Goal: Transaction & Acquisition: Purchase product/service

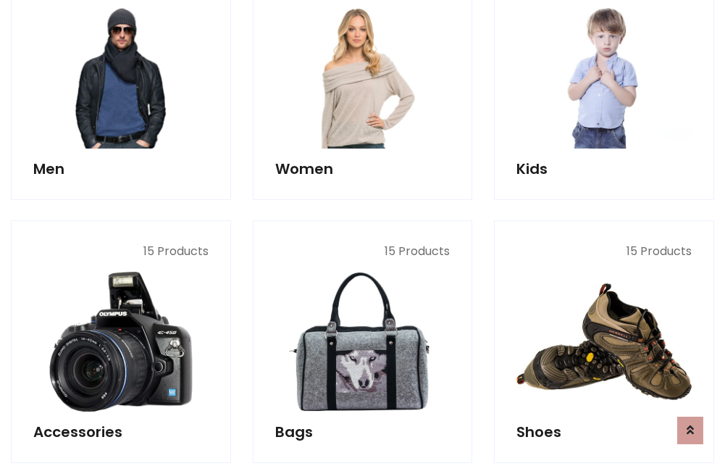
scroll to position [1051, 0]
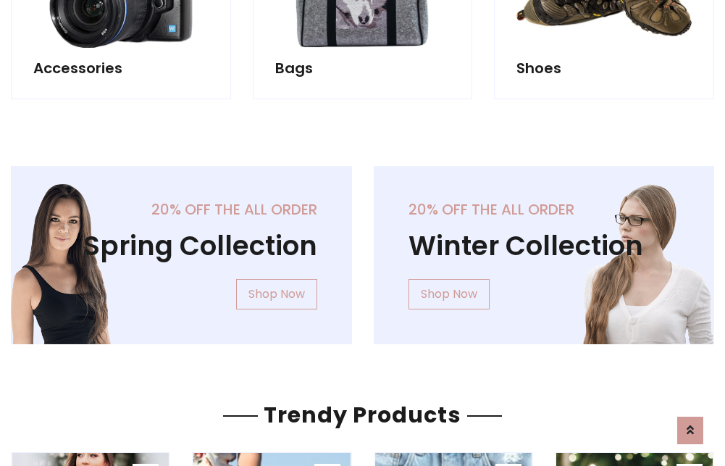
click at [363, 249] on div "20% off the all order Winter Collection Shop Now" at bounding box center [544, 266] width 363 height 201
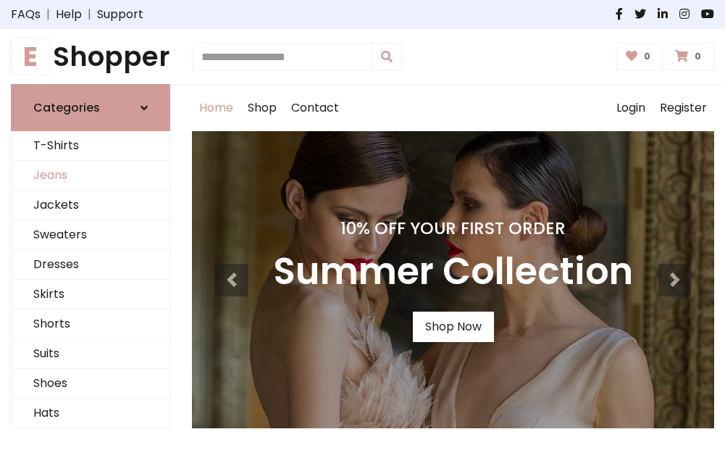
click at [91, 176] on link "Jeans" at bounding box center [91, 176] width 158 height 30
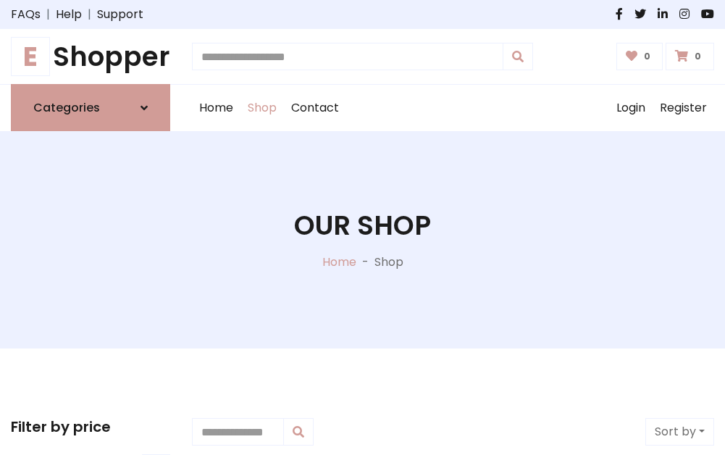
scroll to position [457, 0]
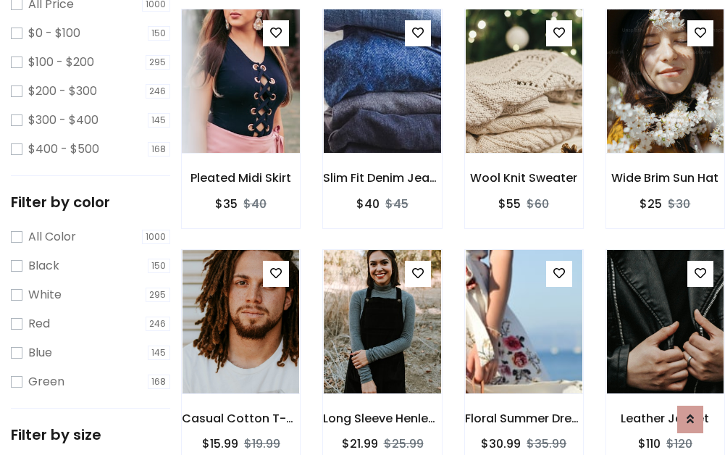
click at [240, 113] on img at bounding box center [241, 81] width 140 height 348
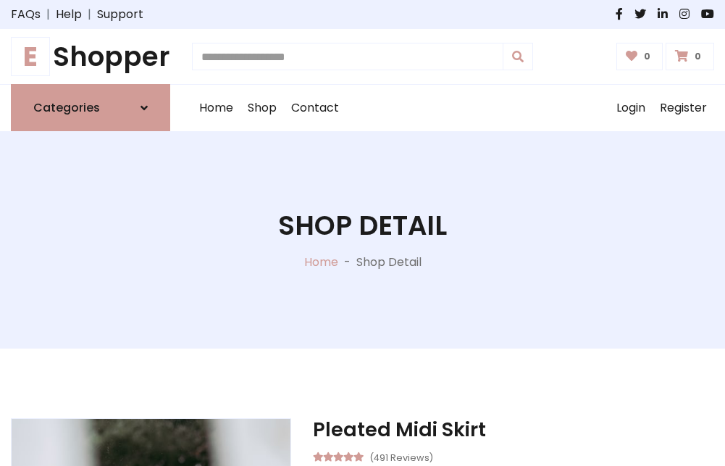
scroll to position [156, 0]
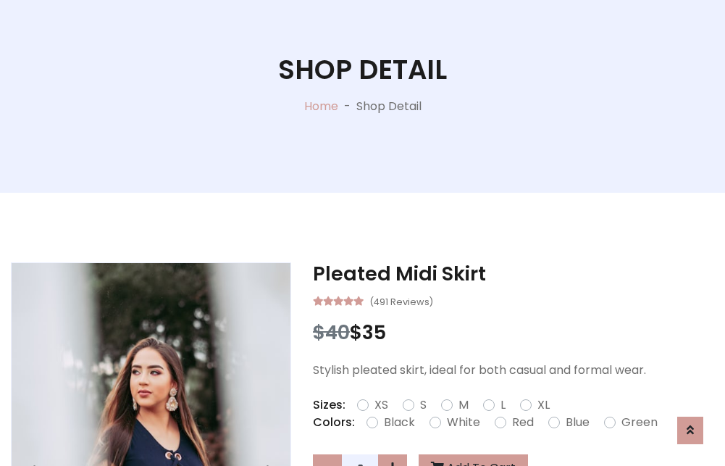
click at [521, 422] on label "Red" at bounding box center [523, 421] width 22 height 17
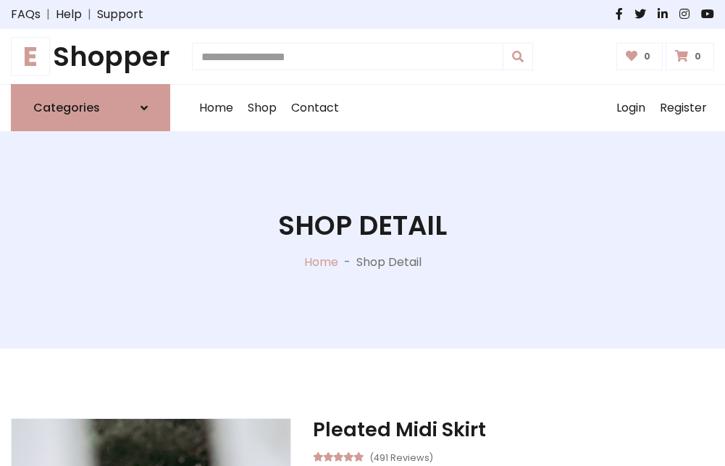
scroll to position [156, 0]
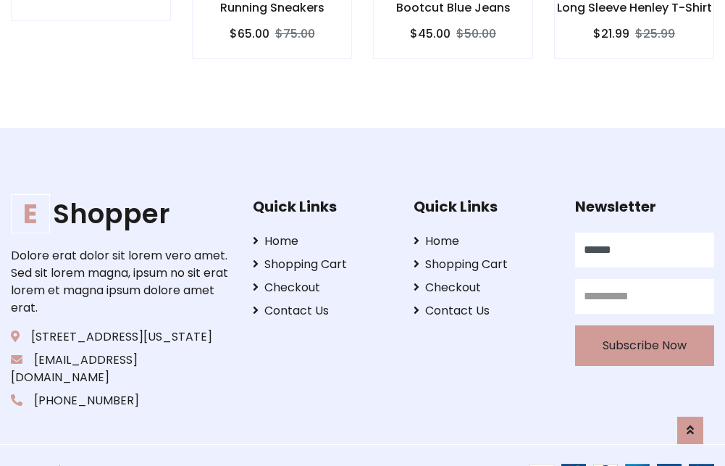
type input "******"
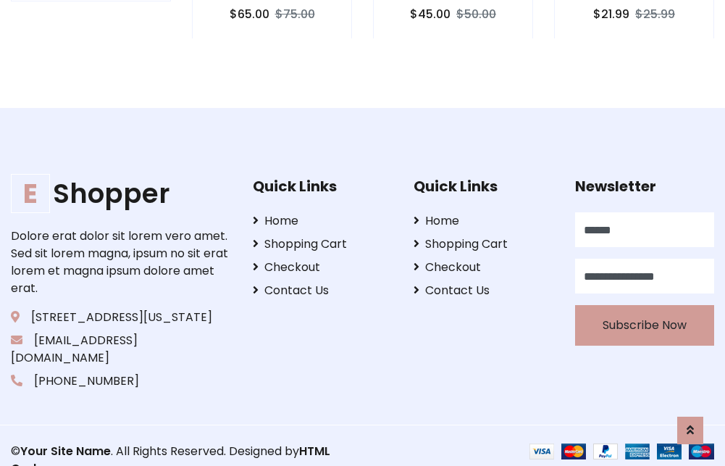
scroll to position [1409, 0]
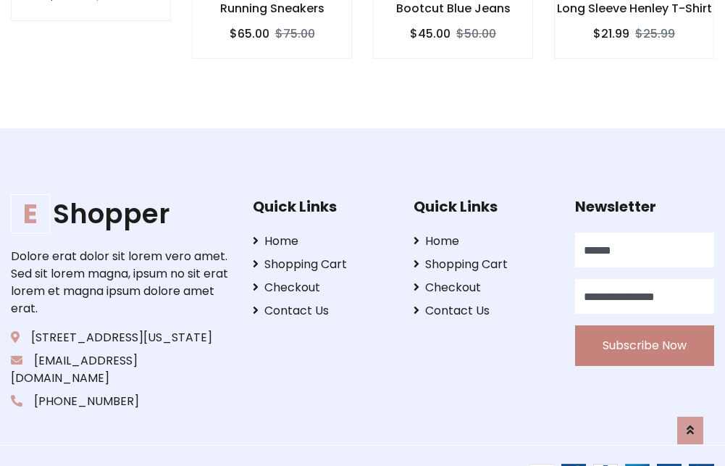
type input "**********"
click at [644, 328] on button "Subscribe Now" at bounding box center [644, 345] width 139 height 41
